Goal: Task Accomplishment & Management: Use online tool/utility

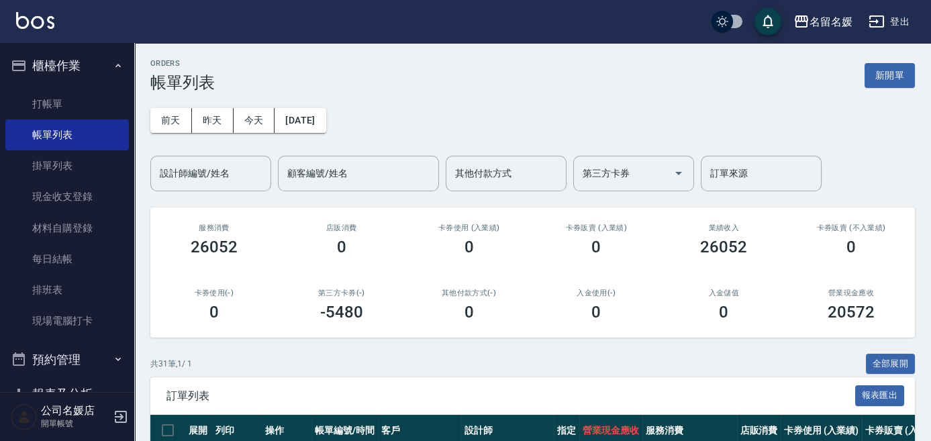
drag, startPoint x: 796, startPoint y: 234, endPoint x: 795, endPoint y: 223, distance: 10.8
click at [795, 231] on div "卡券販賣 (不入業績) 0" at bounding box center [851, 239] width 128 height 65
drag, startPoint x: 753, startPoint y: 252, endPoint x: 651, endPoint y: 271, distance: 103.6
click at [702, 272] on div "服務消費 26052 店販消費 0 卡券使用 (入業績) 0 卡券販賣 (入業績) 0 業績收入 26052 卡券販賣 (不入業績) 0 卡券使用(-) 0 …" at bounding box center [532, 272] width 765 height 130
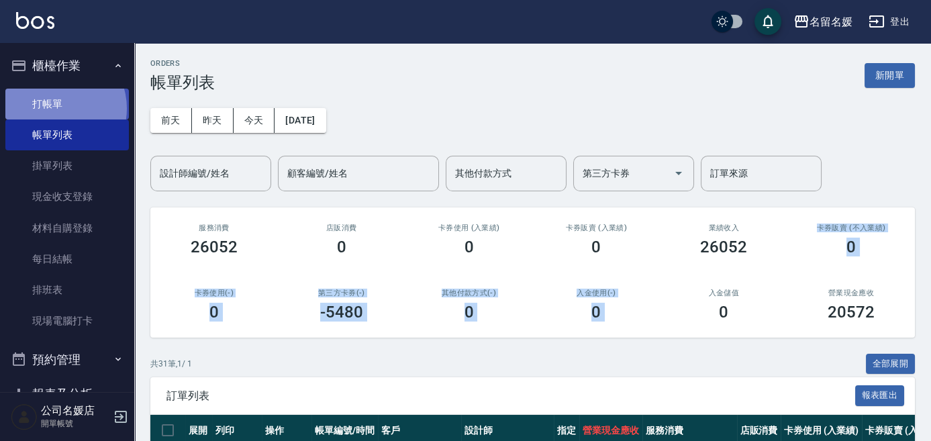
click at [54, 108] on link "打帳單" at bounding box center [67, 104] width 124 height 31
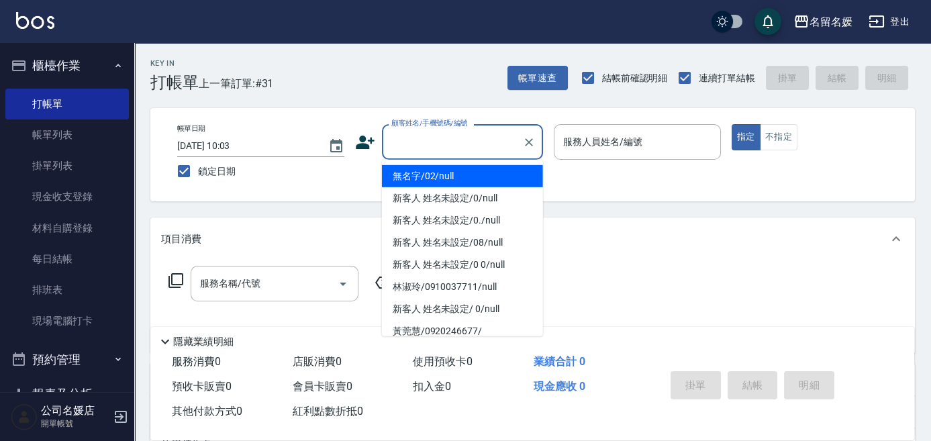
click at [419, 142] on input "顧客姓名/手機號碼/編號" at bounding box center [452, 141] width 129 height 23
drag, startPoint x: 475, startPoint y: 176, endPoint x: 624, endPoint y: 142, distance: 152.9
click at [478, 175] on li "無名字/02/null" at bounding box center [462, 176] width 161 height 22
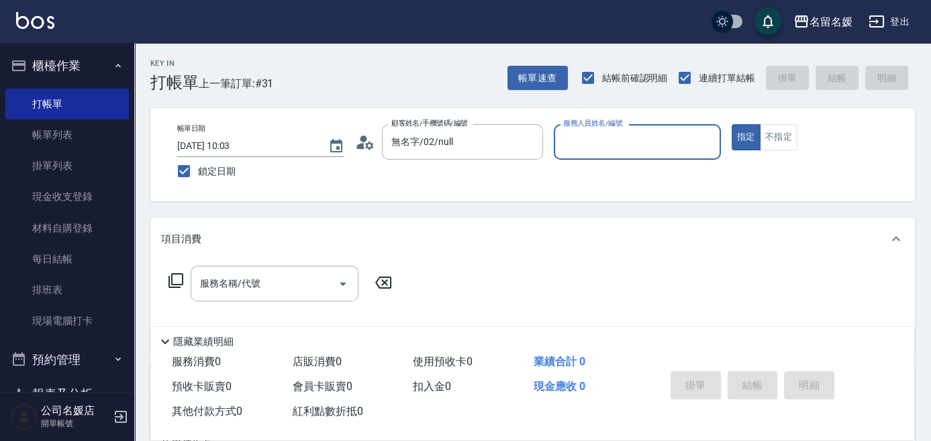
type input "無名字/02/null"
click at [624, 140] on input "服務人員姓名/編號" at bounding box center [637, 141] width 155 height 23
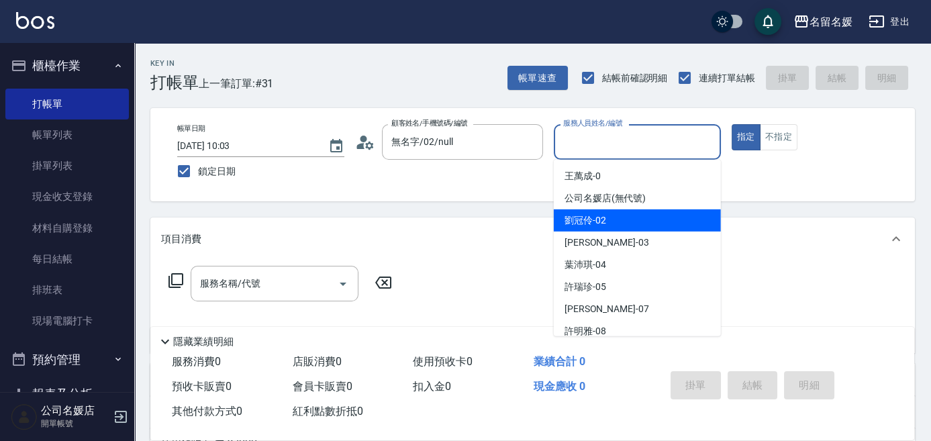
click at [626, 222] on div "[PERSON_NAME]-02" at bounding box center [637, 220] width 167 height 22
type input "[PERSON_NAME]-02"
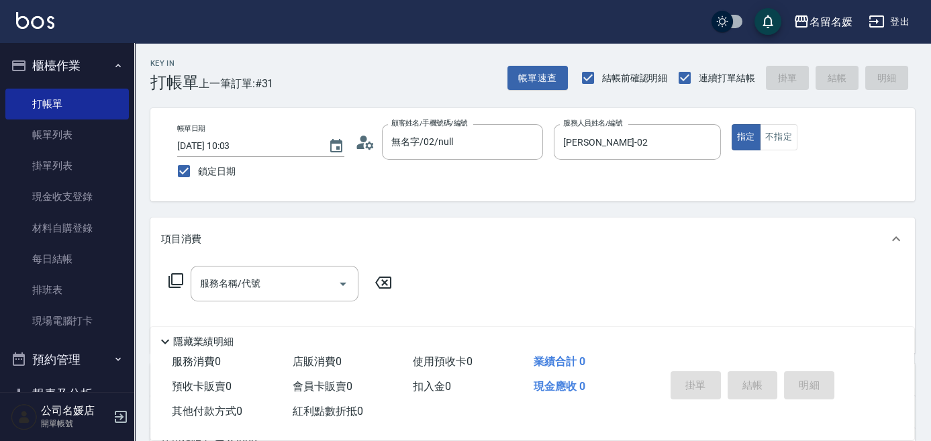
click at [173, 280] on icon at bounding box center [176, 281] width 16 height 16
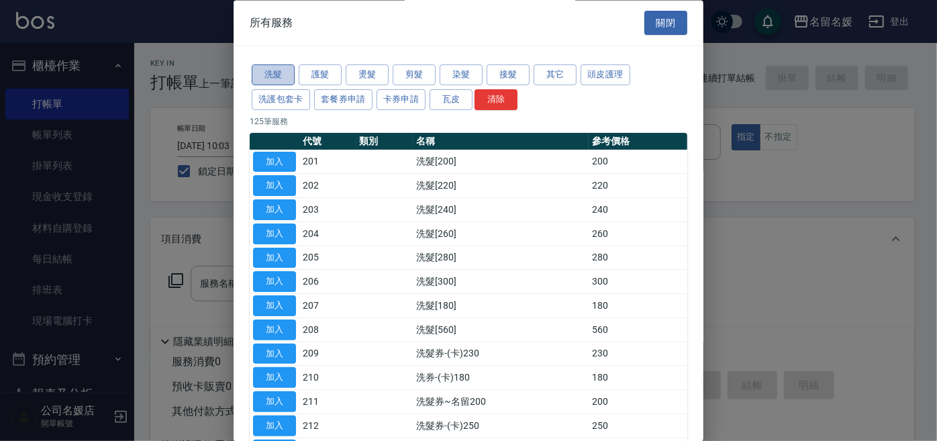
click at [271, 72] on button "洗髮" at bounding box center [273, 75] width 43 height 21
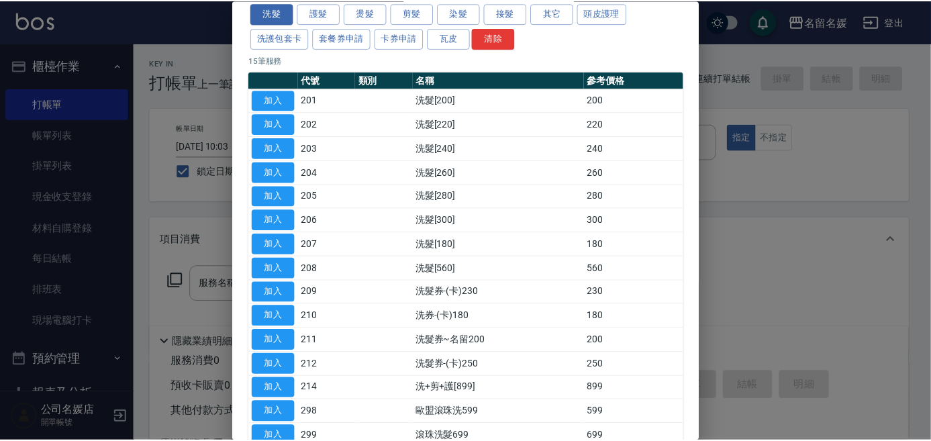
scroll to position [122, 0]
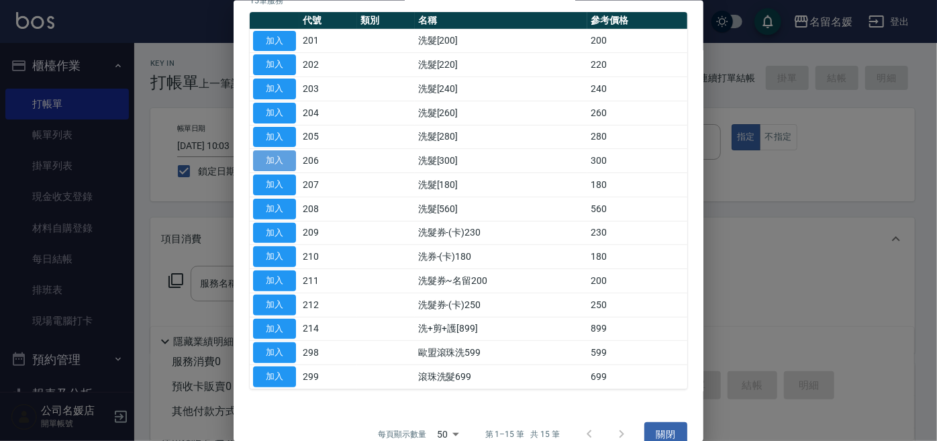
click at [289, 161] on button "加入" at bounding box center [274, 160] width 43 height 21
type input "洗髮[300](206)"
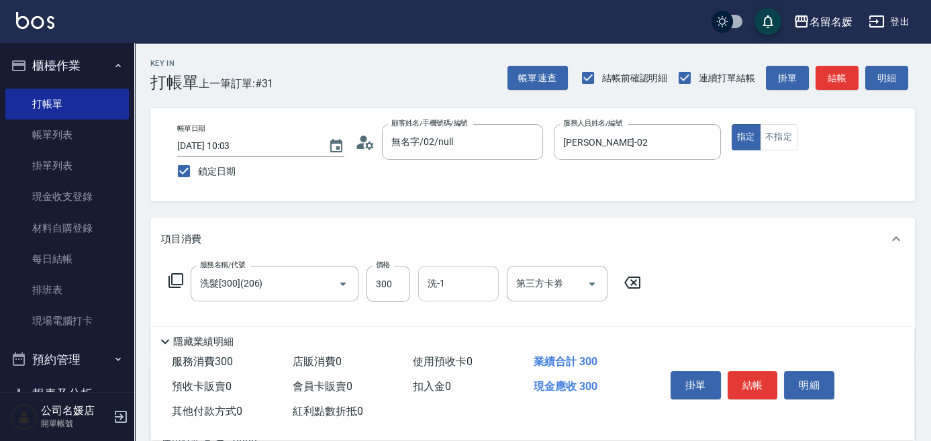
click at [480, 283] on input "洗-1" at bounding box center [458, 283] width 68 height 23
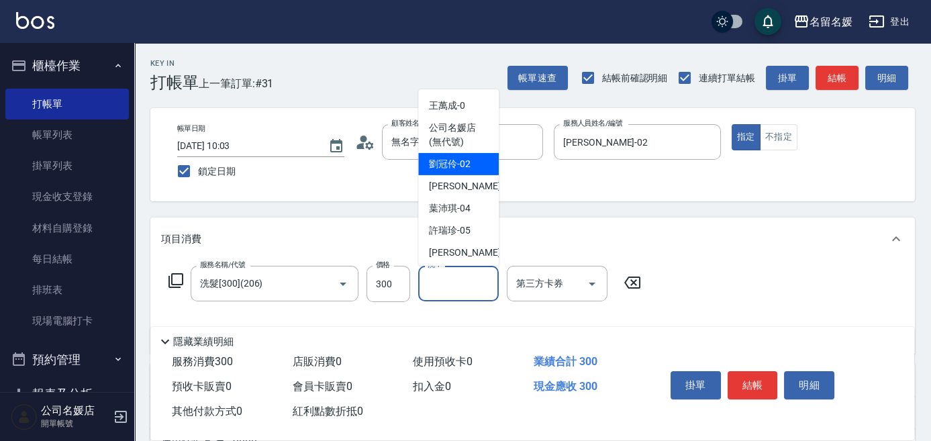
click at [469, 167] on span "[PERSON_NAME]-02" at bounding box center [450, 164] width 42 height 14
type input "[PERSON_NAME]-02"
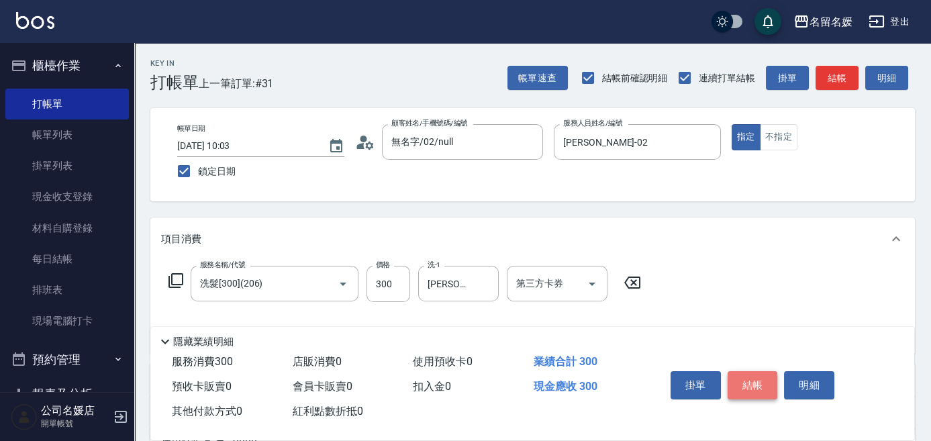
click at [755, 376] on button "結帳" at bounding box center [753, 385] width 50 height 28
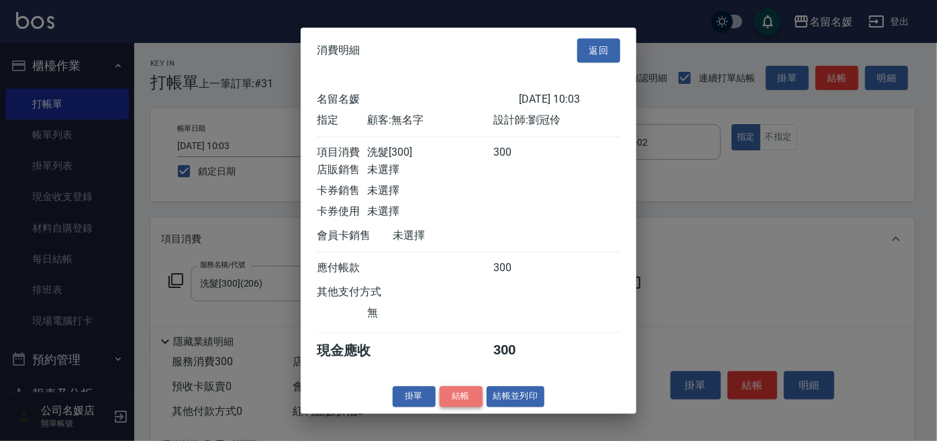
click at [463, 405] on button "結帳" at bounding box center [461, 396] width 43 height 21
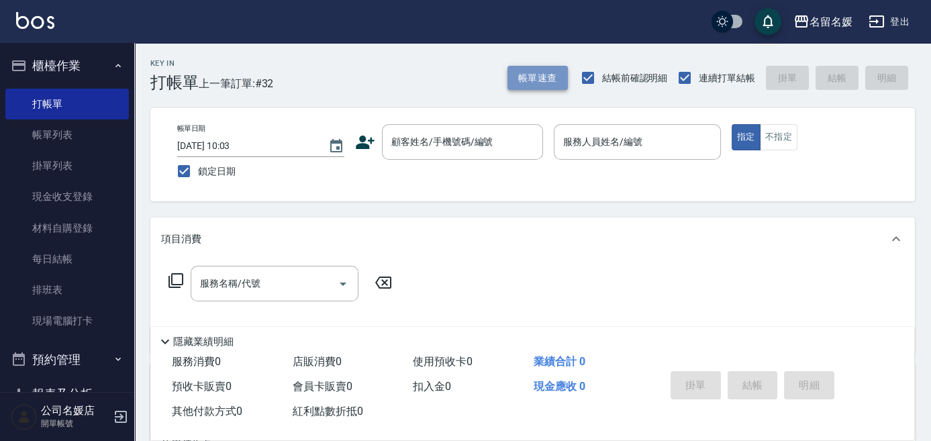
click at [535, 85] on button "帳單速查" at bounding box center [537, 78] width 60 height 25
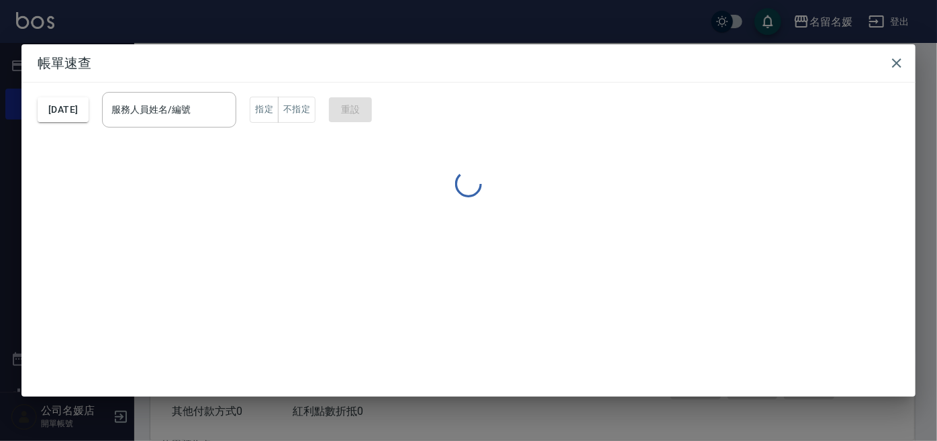
click at [164, 110] on div "服務人員姓名/編號 服務人員姓名/編號" at bounding box center [169, 110] width 134 height 36
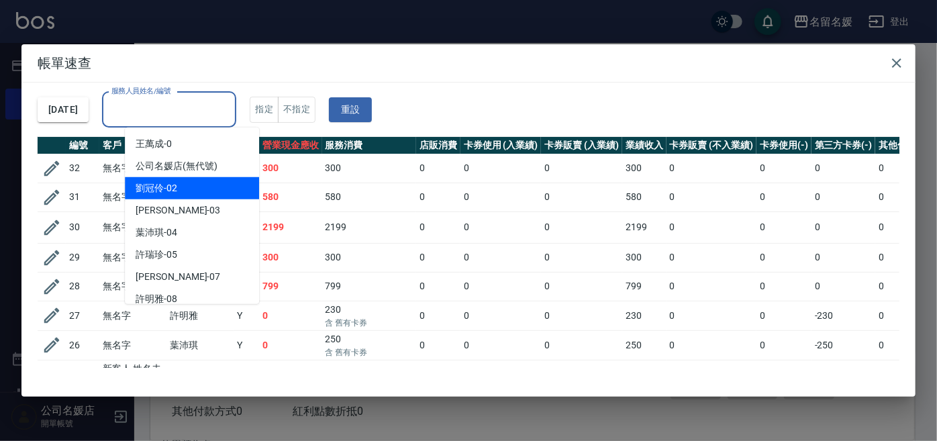
click at [175, 183] on span "[PERSON_NAME]-02" at bounding box center [157, 188] width 42 height 14
type input "[PERSON_NAME]-02"
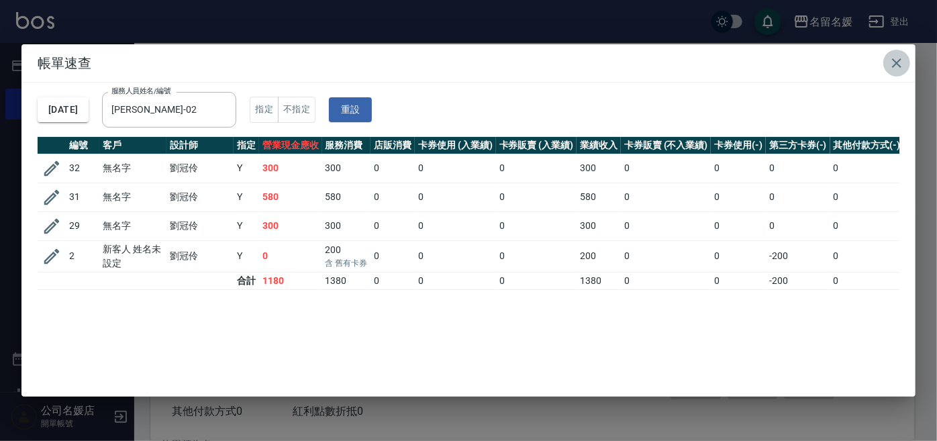
click at [895, 61] on icon "button" at bounding box center [896, 62] width 9 height 9
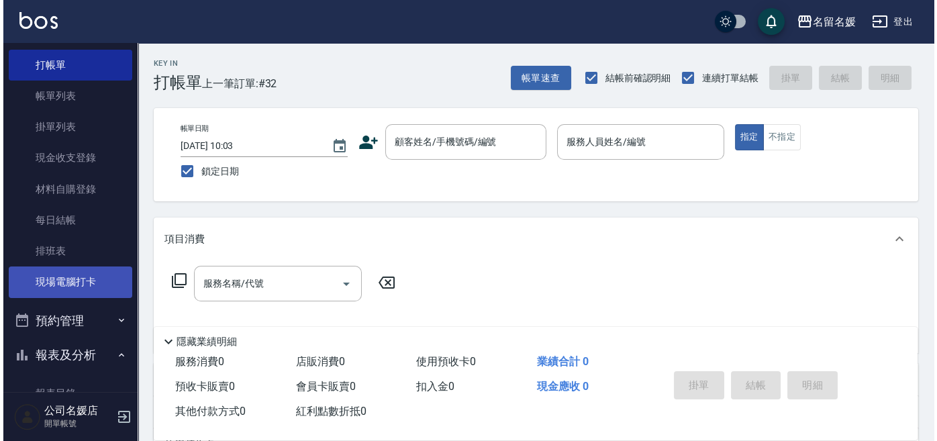
scroll to position [60, 0]
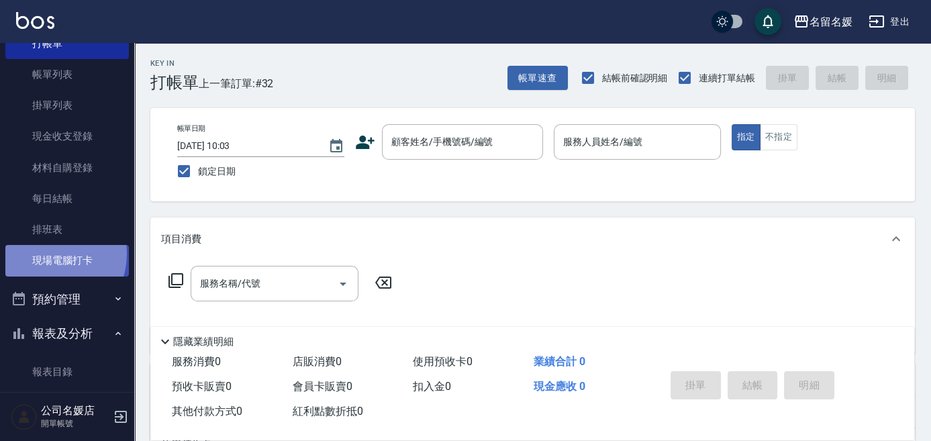
click at [46, 253] on link "現場電腦打卡" at bounding box center [67, 260] width 124 height 31
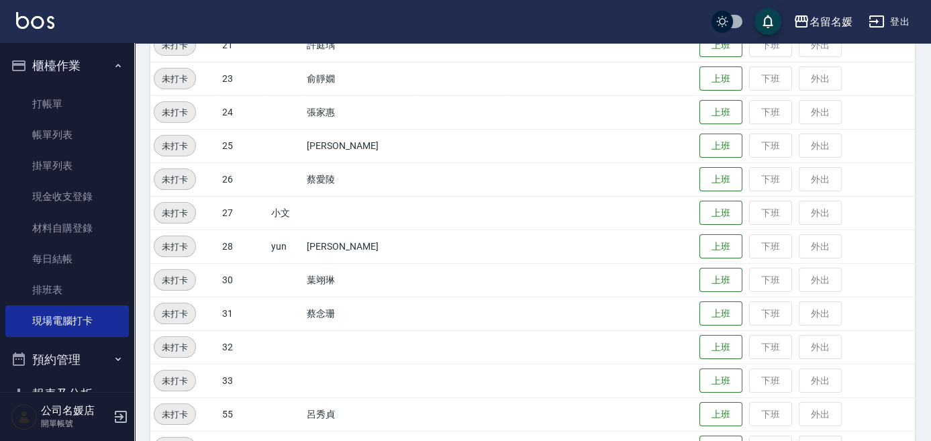
scroll to position [427, 0]
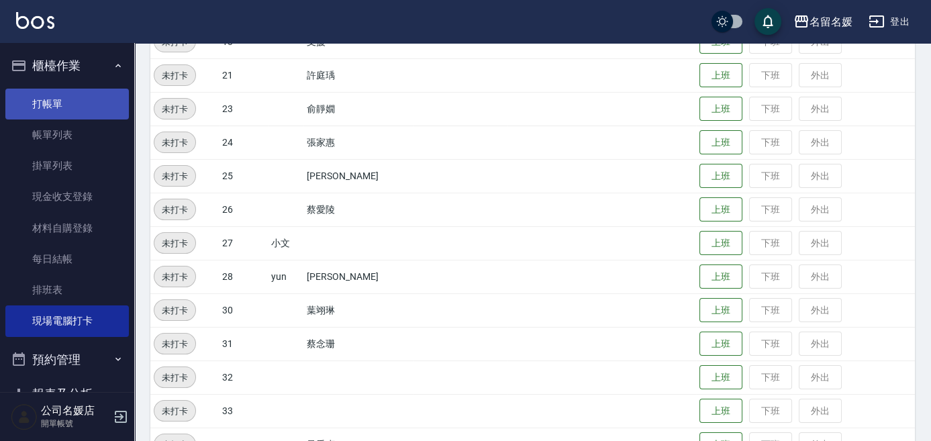
click at [79, 89] on link "打帳單" at bounding box center [67, 104] width 124 height 31
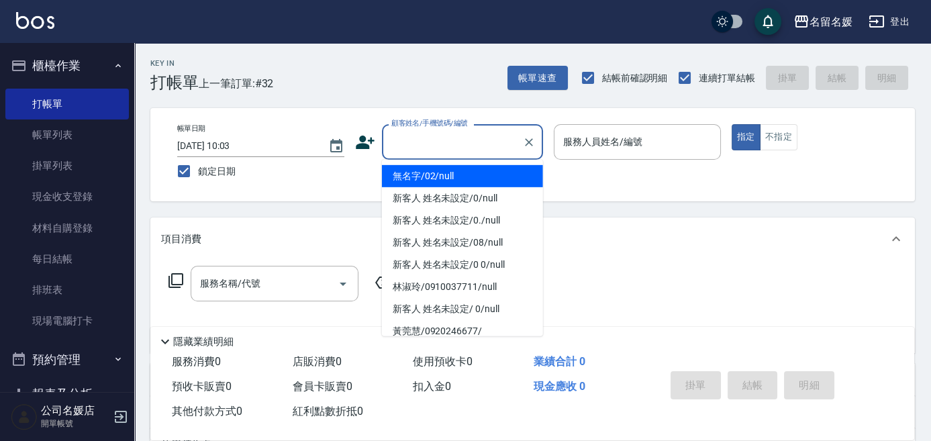
click at [463, 140] on input "顧客姓名/手機號碼/編號" at bounding box center [452, 141] width 129 height 23
click at [469, 169] on li "無名字/02/null" at bounding box center [462, 176] width 161 height 22
type input "無名字/02/null"
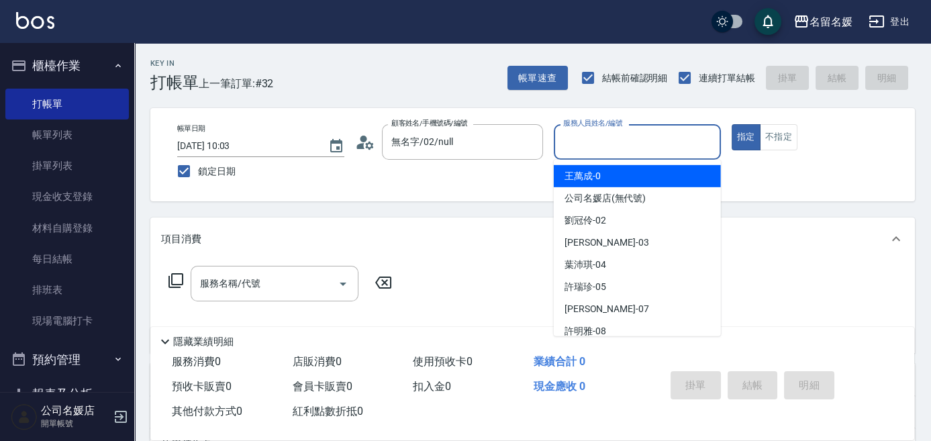
click at [637, 138] on input "服務人員姓名/編號" at bounding box center [637, 141] width 155 height 23
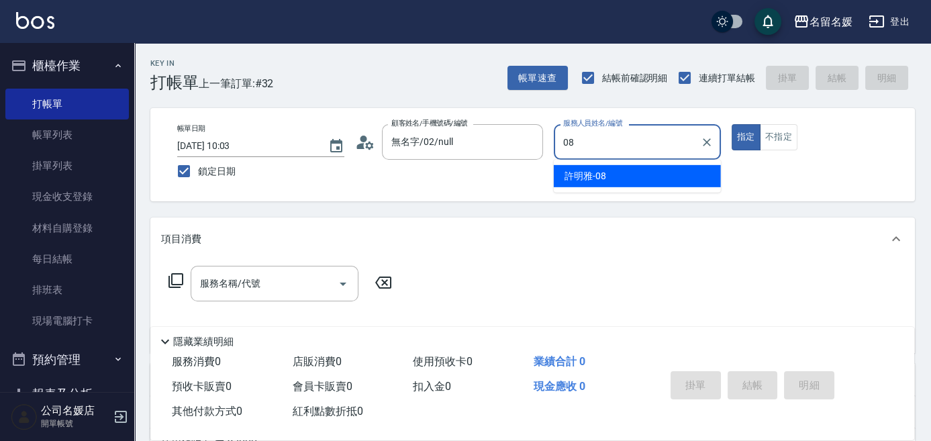
type input "08"
type button "true"
type input "許明雅-08"
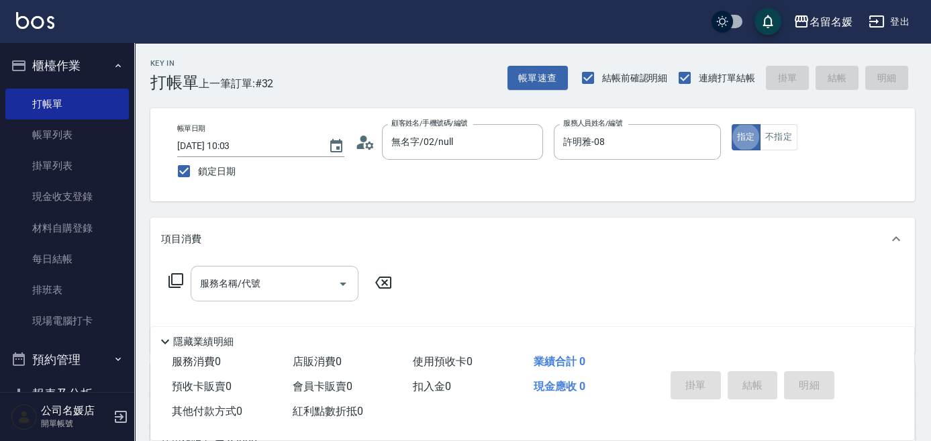
click at [299, 287] on input "服務名稱/代號" at bounding box center [265, 283] width 136 height 23
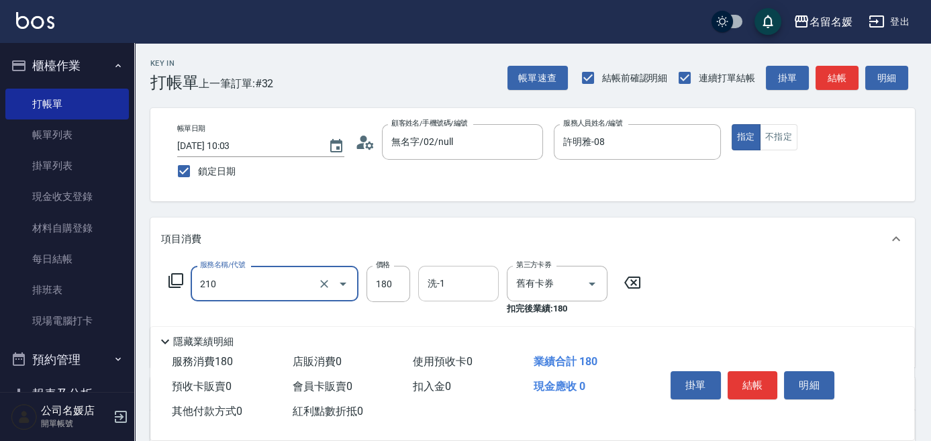
type input "洗券-(卡)180(210)"
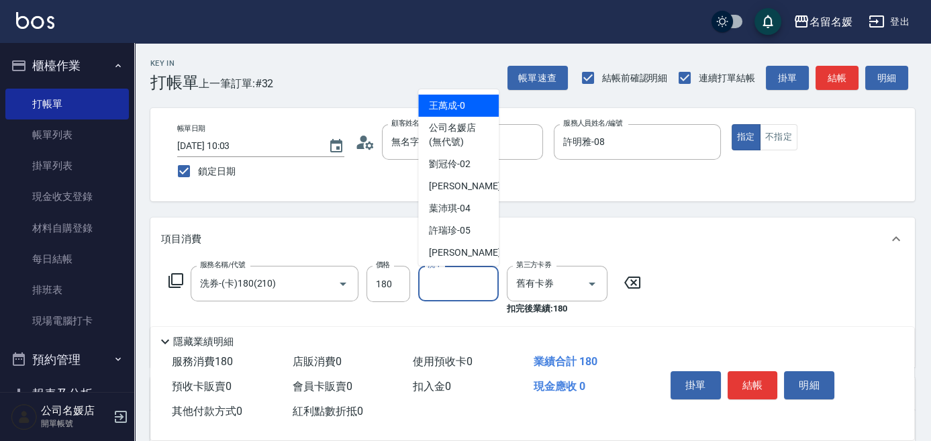
click at [473, 287] on input "洗-1" at bounding box center [458, 283] width 68 height 23
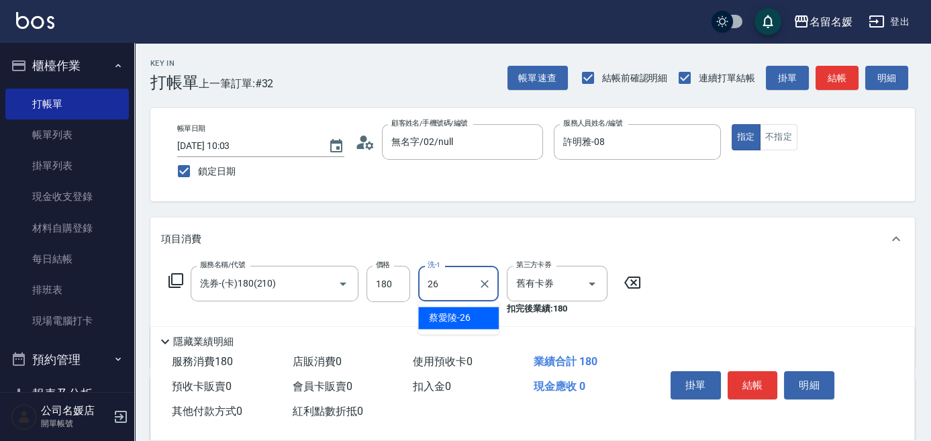
type input "蔡愛陵-26"
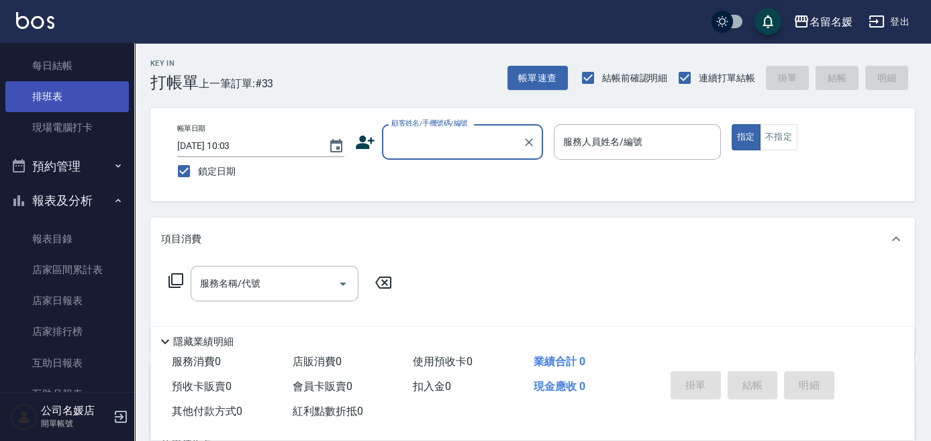
scroll to position [305, 0]
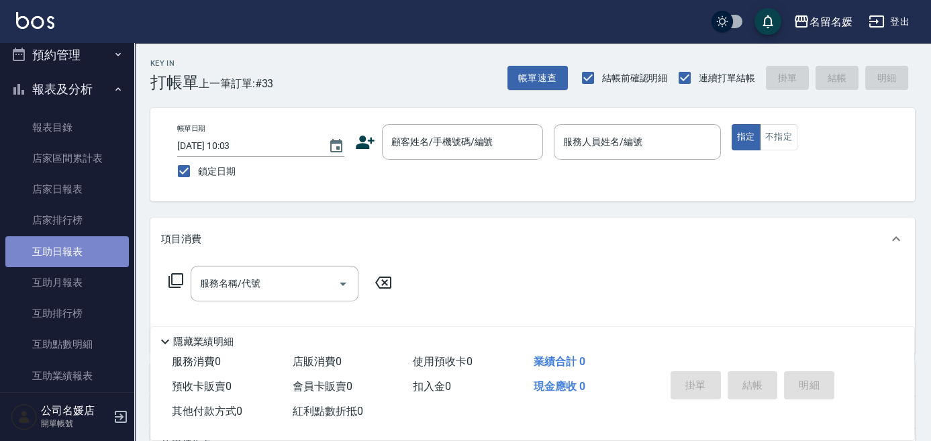
click at [82, 255] on link "互助日報表" at bounding box center [67, 251] width 124 height 31
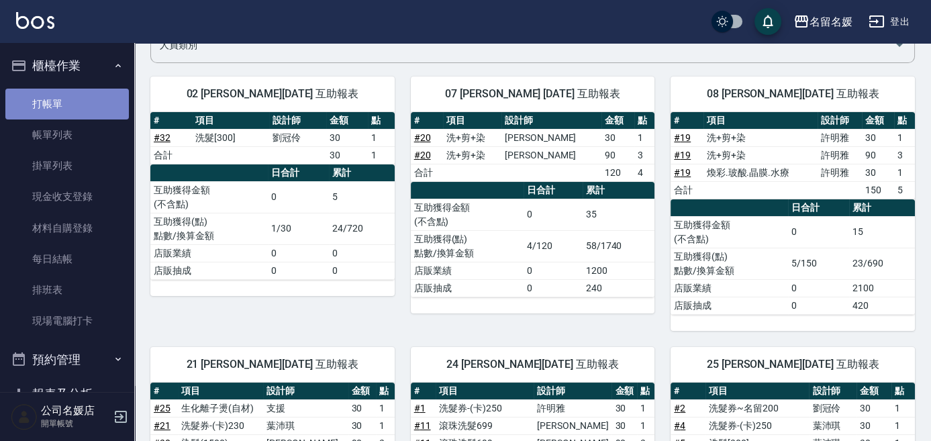
drag, startPoint x: 89, startPoint y: 103, endPoint x: 97, endPoint y: 106, distance: 8.7
click at [89, 102] on link "打帳單" at bounding box center [67, 104] width 124 height 31
